Goal: Information Seeking & Learning: Learn about a topic

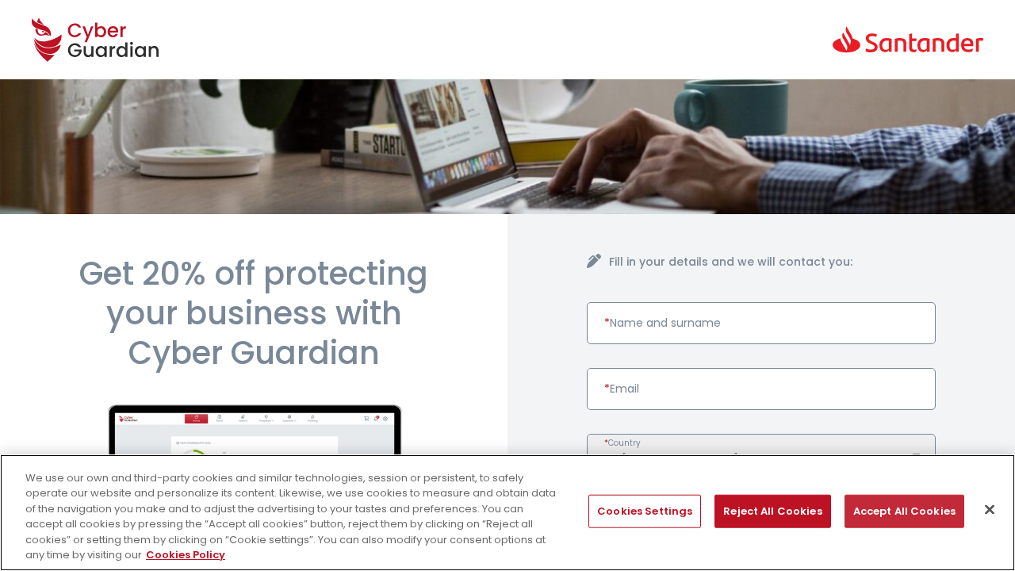
click at [899, 511] on button "Accept All Cookies" at bounding box center [905, 511] width 120 height 33
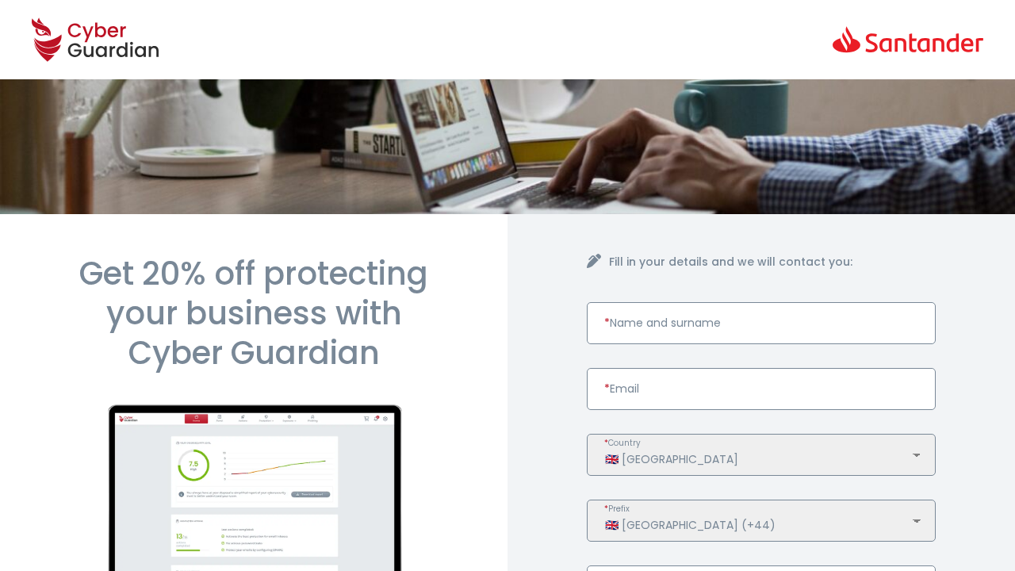
scroll to position [784, 0]
